Goal: Find contact information: Find contact information

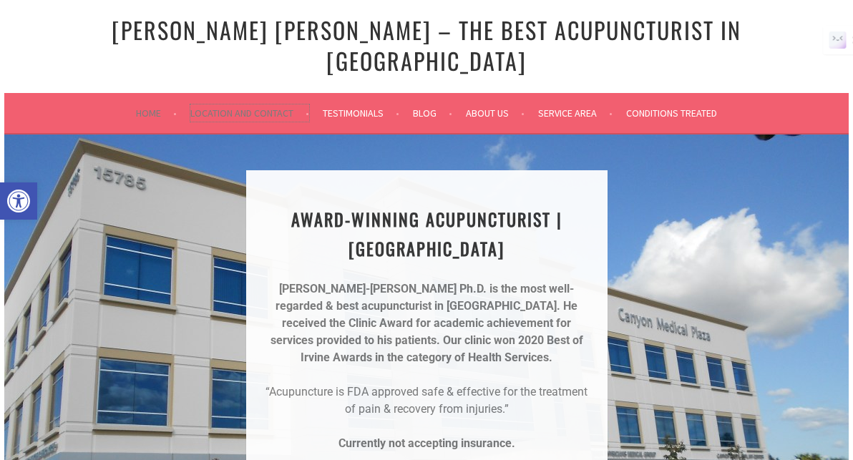
click at [307, 104] on link "Location and Contact" at bounding box center [249, 112] width 119 height 17
click at [143, 104] on link "Home" at bounding box center [156, 112] width 41 height 17
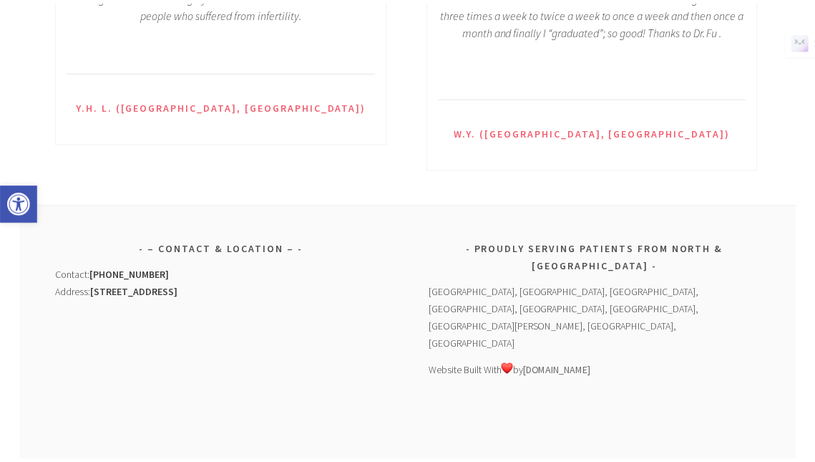
scroll to position [2198, 0]
